Goal: Task Accomplishment & Management: Manage account settings

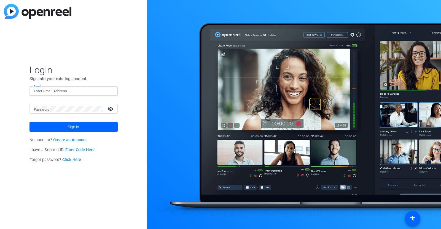
click at [99, 92] on input "Email" at bounding box center [73, 91] width 79 height 7
type input "[PERSON_NAME][EMAIL_ADDRESS][PERSON_NAME][DOMAIN_NAME]"
click at [111, 110] on mat-icon "visibility_off" at bounding box center [110, 109] width 13 height 8
click at [90, 126] on span at bounding box center [73, 126] width 88 height 13
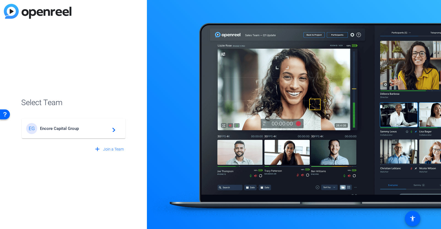
click at [99, 133] on div "EG Encore Capital Group navigate_next" at bounding box center [73, 128] width 95 height 11
